Goal: Information Seeking & Learning: Learn about a topic

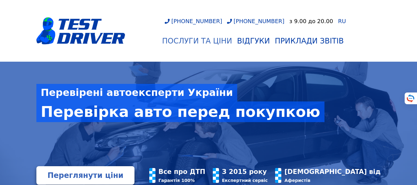
click at [216, 40] on div "Послуги та Ціни" at bounding box center [197, 41] width 70 height 9
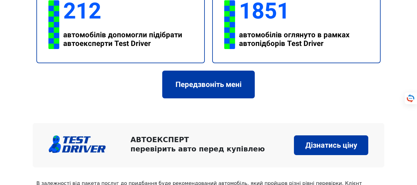
scroll to position [1101, 0]
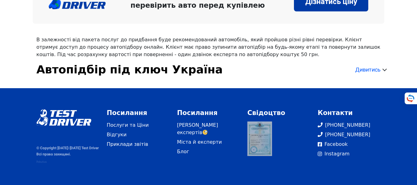
click at [259, 144] on link at bounding box center [260, 139] width 25 height 35
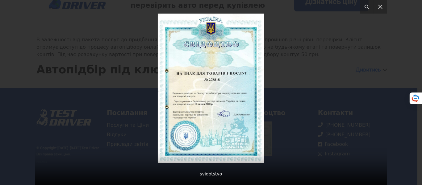
click at [270, 100] on div at bounding box center [211, 92] width 352 height 185
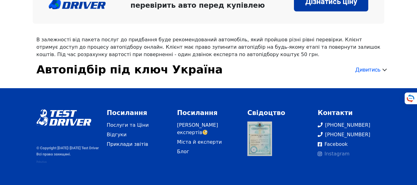
click at [338, 156] on link "Instagram" at bounding box center [349, 153] width 63 height 7
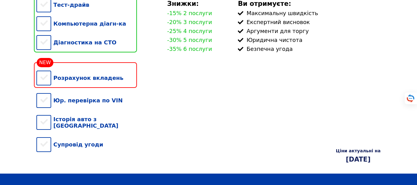
scroll to position [185, 0]
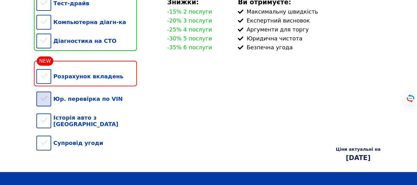
drag, startPoint x: 43, startPoint y: 105, endPoint x: 44, endPoint y: 99, distance: 5.6
click at [43, 105] on div "Юр. перевірка по VIN" at bounding box center [86, 99] width 101 height 19
click at [44, 86] on div "Розрахунок вкладень" at bounding box center [86, 76] width 101 height 19
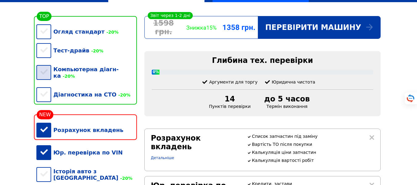
scroll to position [123, 0]
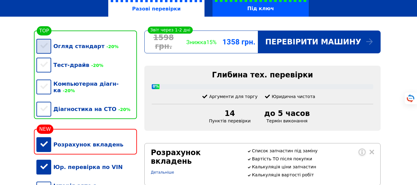
click at [46, 53] on div "Огляд стандарт -20%" at bounding box center [86, 46] width 101 height 19
click at [45, 66] on div "Тест-драйв -20%" at bounding box center [86, 65] width 101 height 19
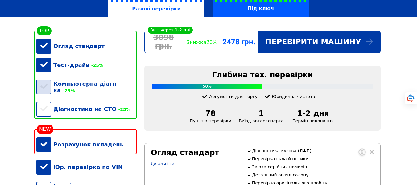
click at [45, 89] on div "Компьютерна діагн-ка -25%" at bounding box center [86, 86] width 101 height 25
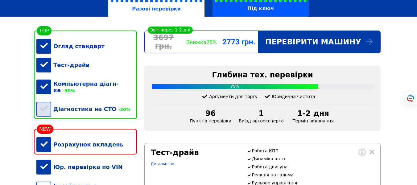
click at [44, 105] on div "Діагностика на СТО -30%" at bounding box center [86, 109] width 101 height 19
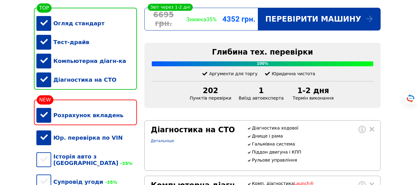
scroll to position [198, 0]
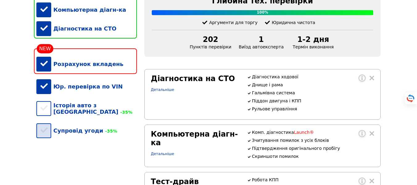
click at [44, 137] on div "Супровід угоди -35%" at bounding box center [86, 130] width 101 height 19
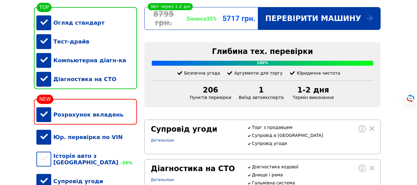
scroll to position [161, 0]
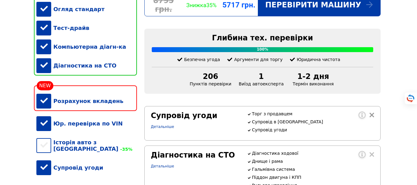
click at [372, 120] on div at bounding box center [370, 116] width 7 height 7
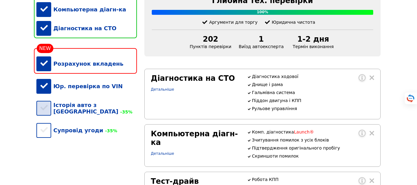
scroll to position [198, 0]
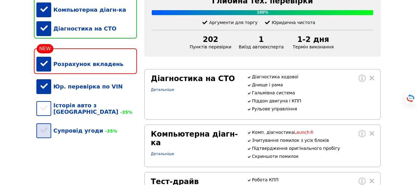
click at [80, 135] on div "Супровід угоди -35%" at bounding box center [86, 130] width 101 height 19
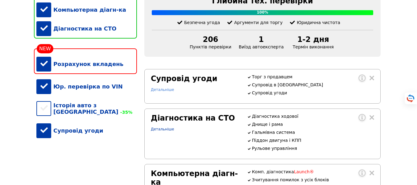
click at [165, 92] on link "Детальніше" at bounding box center [162, 90] width 23 height 4
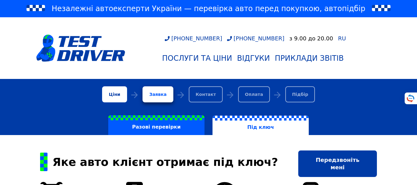
scroll to position [222, 0]
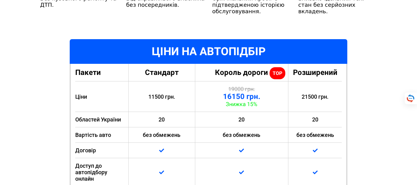
click at [268, 70] on span "Король дороги" at bounding box center [241, 72] width 53 height 9
